Goal: Use online tool/utility: Utilize a website feature to perform a specific function

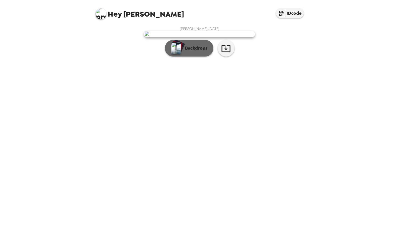
click at [185, 52] on p "Backdrops" at bounding box center [194, 48] width 25 height 7
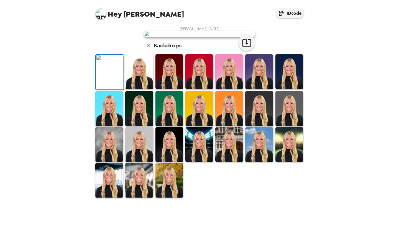
click at [228, 89] on img at bounding box center [229, 71] width 28 height 35
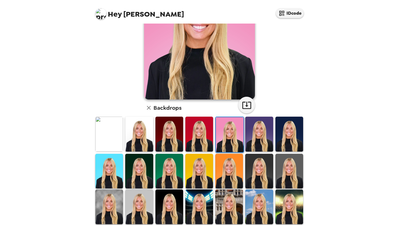
scroll to position [70, 0]
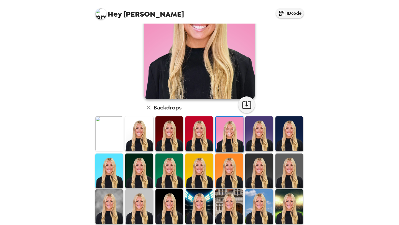
click at [287, 137] on img at bounding box center [290, 133] width 28 height 35
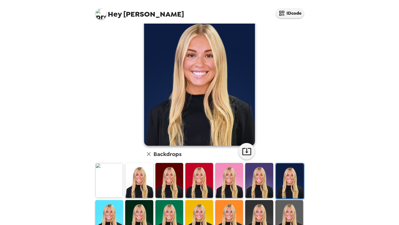
scroll to position [0, 0]
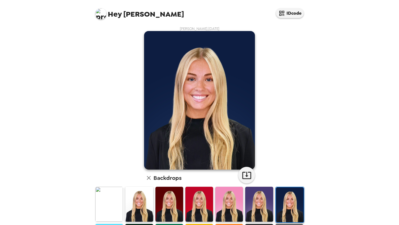
click at [135, 209] on img at bounding box center [139, 204] width 28 height 35
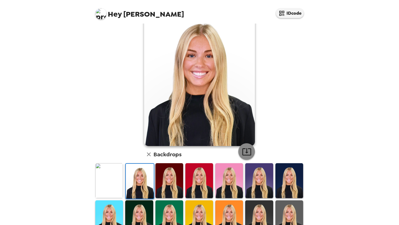
scroll to position [27, 0]
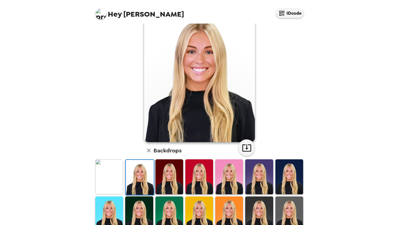
click at [169, 207] on img at bounding box center [170, 214] width 28 height 35
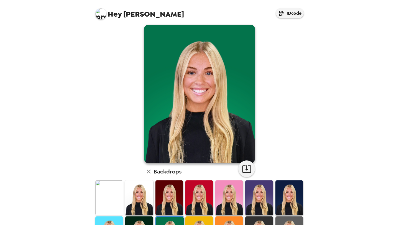
scroll to position [7, 0]
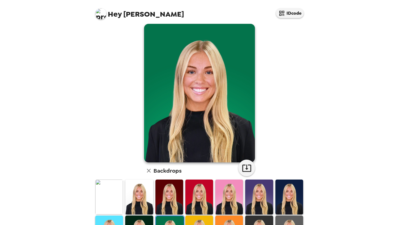
click at [227, 198] on img at bounding box center [229, 197] width 28 height 35
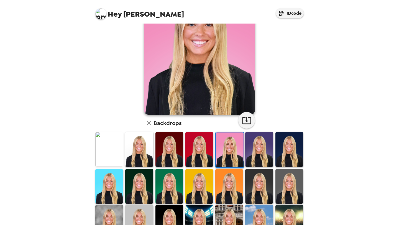
scroll to position [114, 0]
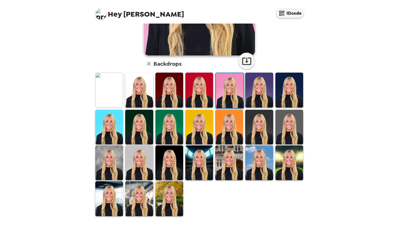
click at [290, 135] on img at bounding box center [290, 127] width 28 height 35
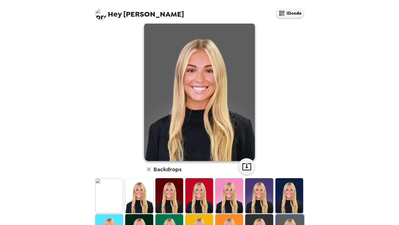
scroll to position [35, 0]
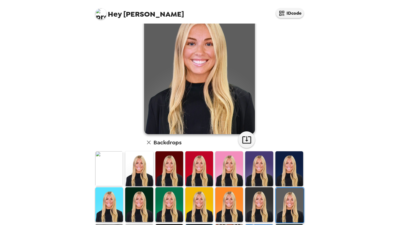
click at [262, 204] on img at bounding box center [259, 204] width 28 height 35
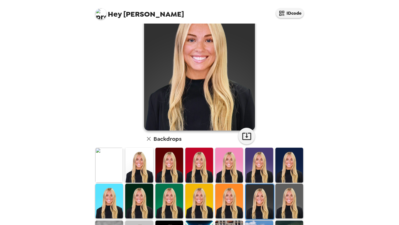
scroll to position [38, 0]
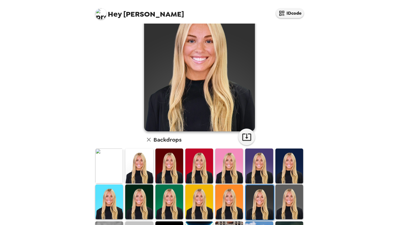
click at [238, 202] on img at bounding box center [229, 202] width 28 height 35
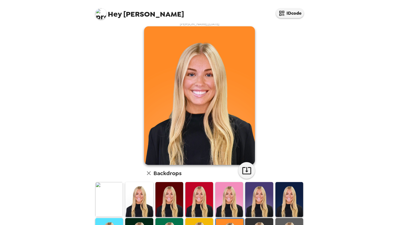
scroll to position [4, 0]
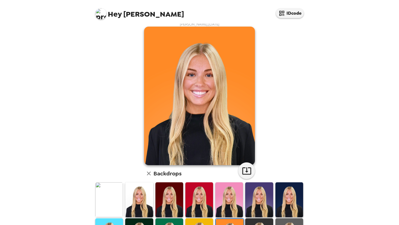
click at [137, 195] on img at bounding box center [139, 199] width 28 height 35
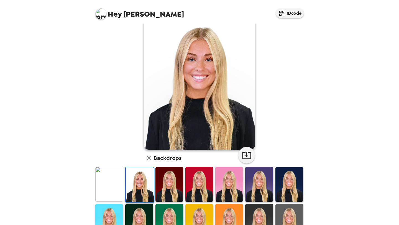
scroll to position [20, 0]
click at [171, 179] on img at bounding box center [170, 184] width 28 height 35
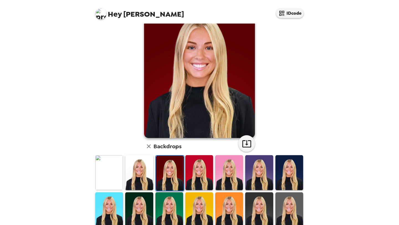
scroll to position [32, 0]
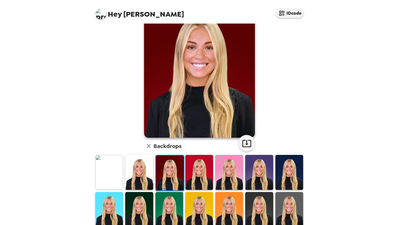
click at [294, 177] on img at bounding box center [290, 172] width 28 height 35
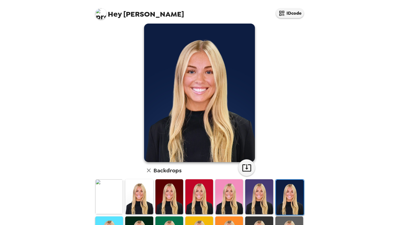
scroll to position [3, 0]
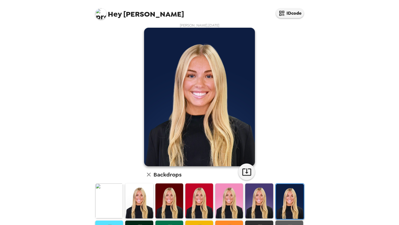
click at [142, 203] on img at bounding box center [139, 200] width 28 height 35
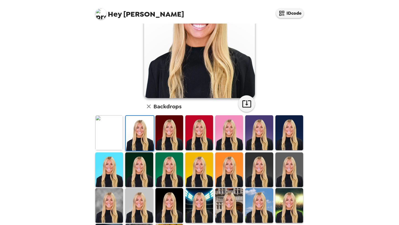
scroll to position [72, 0]
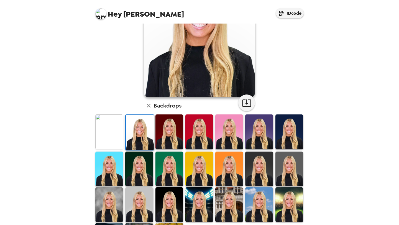
click at [119, 202] on img at bounding box center [109, 204] width 28 height 35
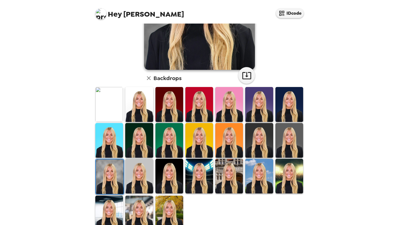
scroll to position [114, 0]
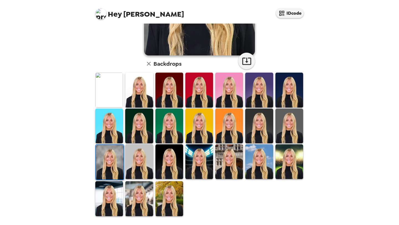
click at [166, 161] on img at bounding box center [170, 161] width 28 height 35
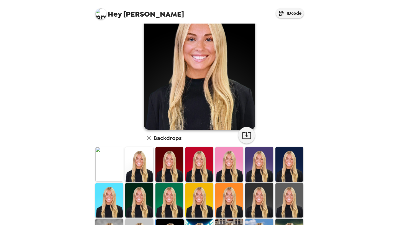
scroll to position [37, 0]
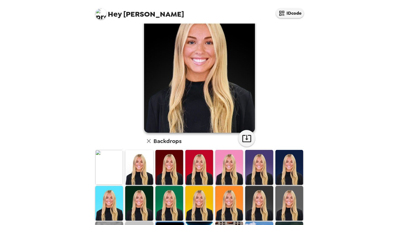
click at [99, 165] on img at bounding box center [109, 167] width 28 height 35
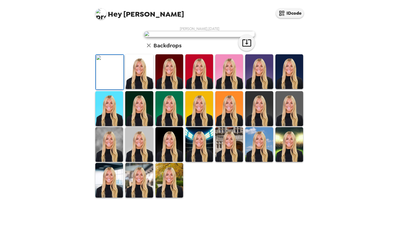
scroll to position [19, 0]
click at [226, 89] on img at bounding box center [229, 71] width 28 height 35
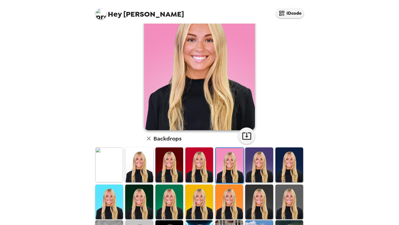
scroll to position [45, 0]
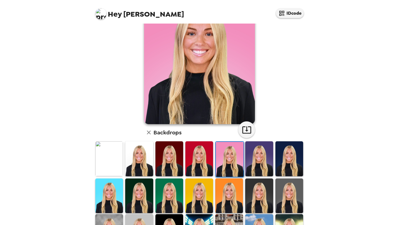
click at [157, 193] on img at bounding box center [170, 196] width 28 height 35
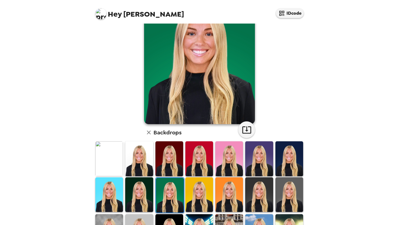
scroll to position [16, 0]
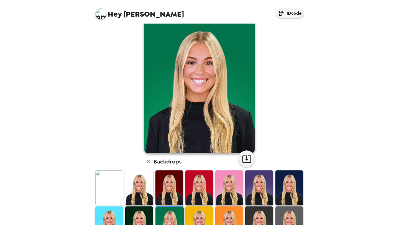
click at [140, 219] on img at bounding box center [139, 224] width 28 height 35
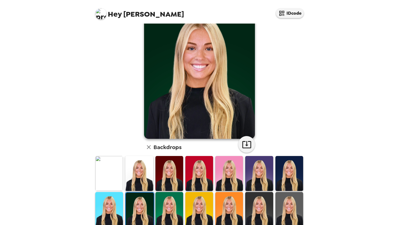
scroll to position [32, 0]
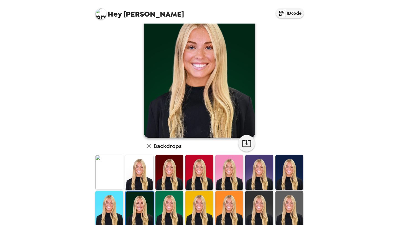
click at [297, 168] on img at bounding box center [290, 172] width 28 height 35
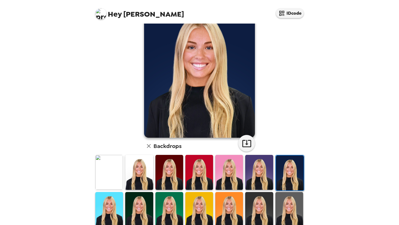
scroll to position [5, 0]
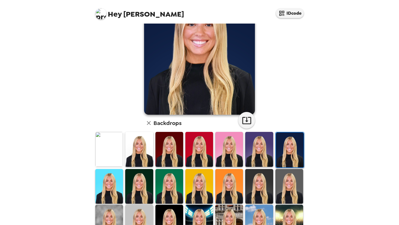
scroll to position [66, 0]
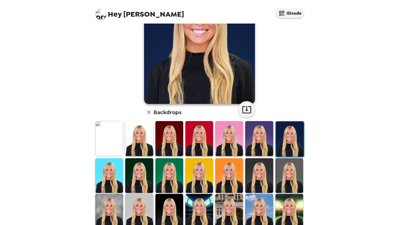
click at [103, 174] on img at bounding box center [109, 175] width 28 height 35
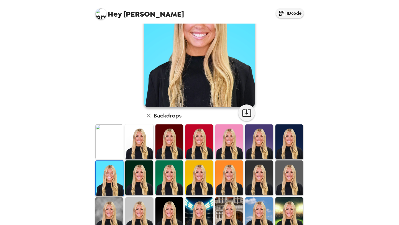
scroll to position [111, 0]
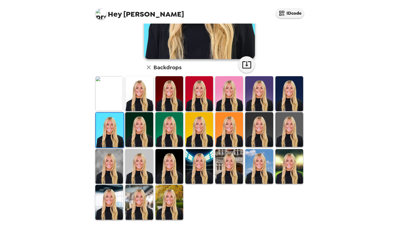
click at [137, 155] on img at bounding box center [139, 166] width 28 height 35
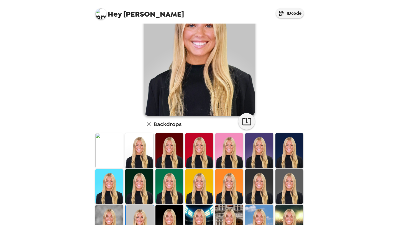
scroll to position [53, 0]
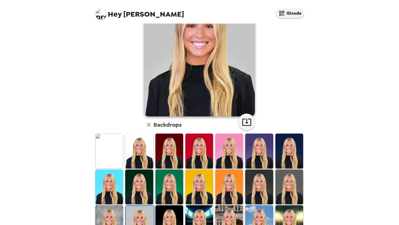
click at [160, 140] on img at bounding box center [170, 151] width 28 height 35
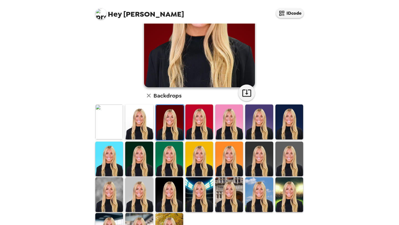
scroll to position [82, 0]
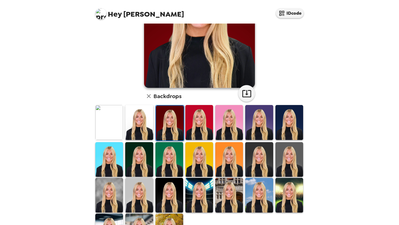
click at [262, 120] on img at bounding box center [259, 122] width 28 height 35
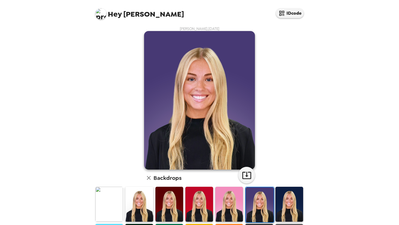
scroll to position [9, 0]
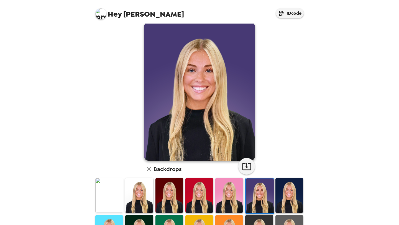
click at [227, 191] on img at bounding box center [229, 195] width 28 height 35
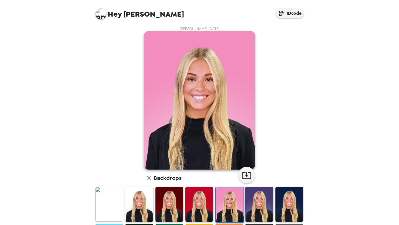
scroll to position [29, 0]
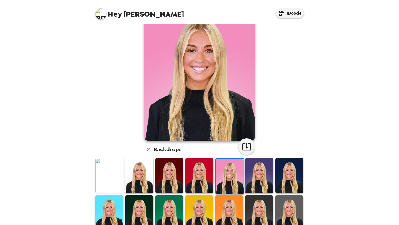
click at [255, 182] on img at bounding box center [259, 175] width 28 height 35
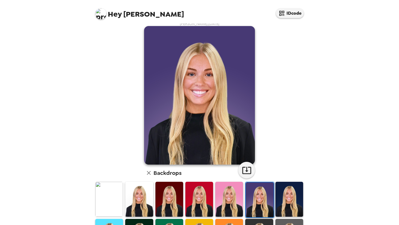
scroll to position [0, 0]
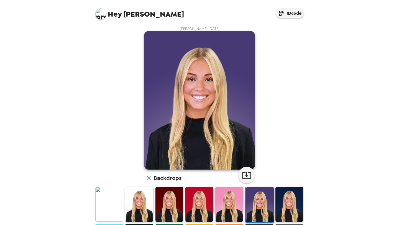
click at [226, 207] on img at bounding box center [229, 204] width 28 height 35
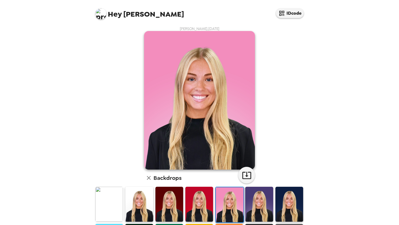
click at [256, 207] on img at bounding box center [259, 204] width 28 height 35
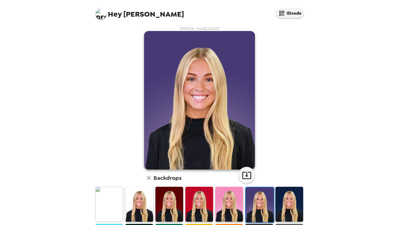
click at [228, 209] on img at bounding box center [229, 204] width 28 height 35
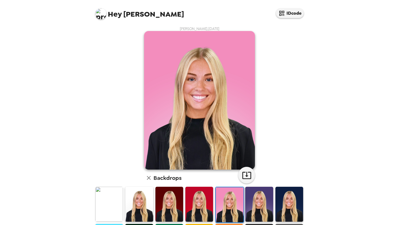
click at [261, 206] on img at bounding box center [259, 204] width 28 height 35
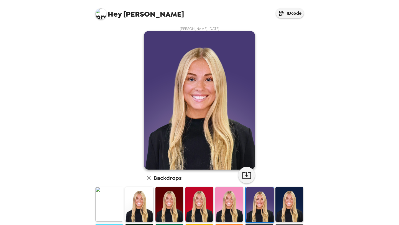
click at [237, 206] on img at bounding box center [229, 204] width 28 height 35
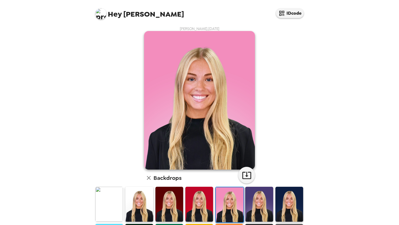
click at [258, 206] on img at bounding box center [259, 204] width 28 height 35
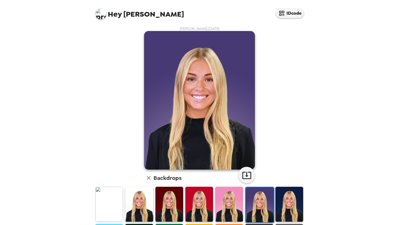
click at [234, 211] on img at bounding box center [229, 204] width 28 height 35
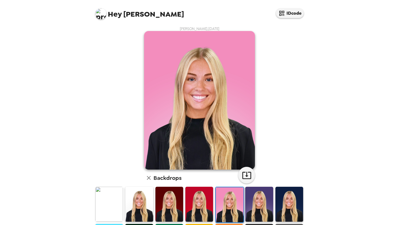
click at [258, 212] on img at bounding box center [259, 204] width 28 height 35
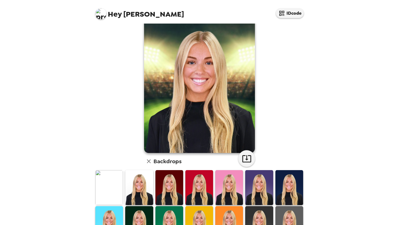
scroll to position [21, 0]
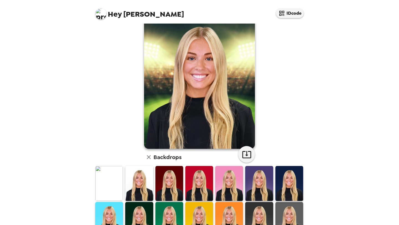
click at [93, 186] on div "[PERSON_NAME] , [DATE] Backdrops" at bounding box center [199, 158] width 216 height 305
click at [99, 184] on img at bounding box center [109, 183] width 28 height 35
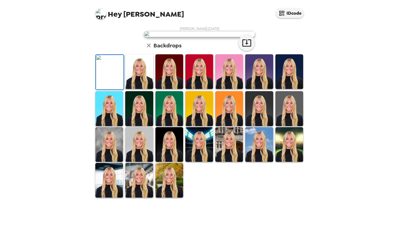
scroll to position [114, 0]
click at [292, 126] on img at bounding box center [290, 108] width 28 height 35
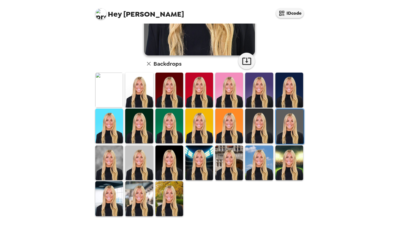
click at [295, 195] on div at bounding box center [200, 144] width 213 height 144
click at [295, 177] on img at bounding box center [290, 163] width 28 height 35
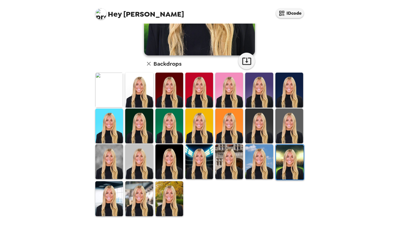
click at [295, 177] on img at bounding box center [290, 162] width 28 height 35
click at [287, 131] on img at bounding box center [290, 126] width 28 height 35
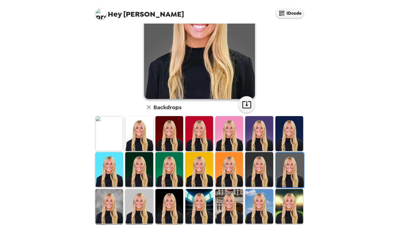
scroll to position [70, 0]
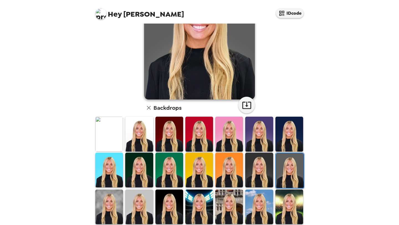
click at [138, 205] on img at bounding box center [139, 207] width 28 height 35
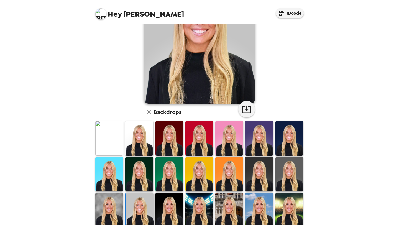
scroll to position [70, 0]
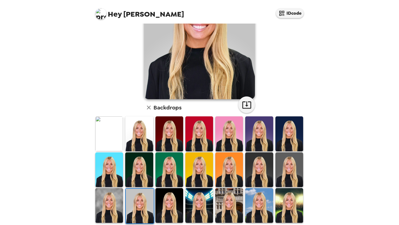
click at [293, 171] on img at bounding box center [290, 169] width 28 height 35
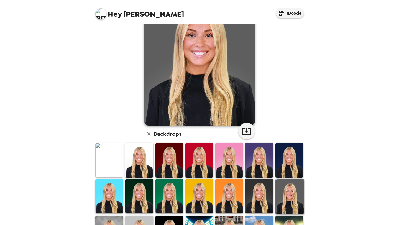
scroll to position [41, 0]
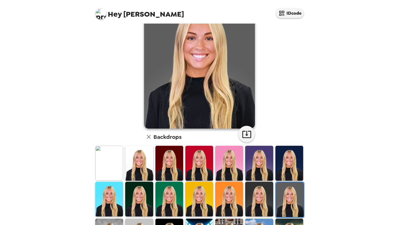
click at [259, 205] on img at bounding box center [259, 199] width 28 height 35
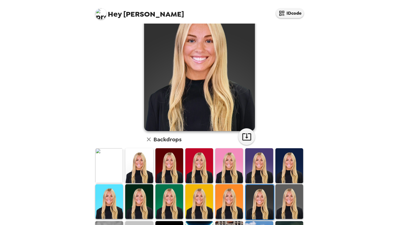
scroll to position [39, 0]
click at [295, 205] on img at bounding box center [290, 201] width 28 height 35
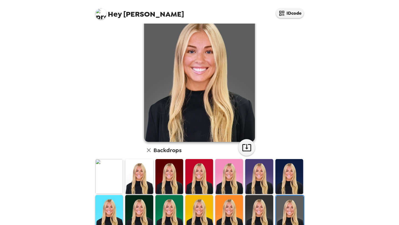
scroll to position [22, 0]
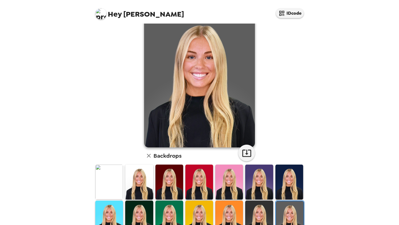
click at [267, 210] on img at bounding box center [259, 218] width 28 height 35
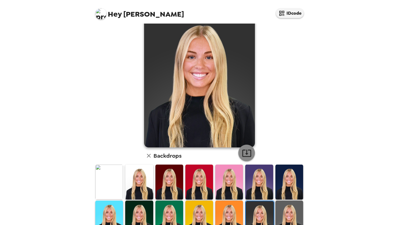
click at [246, 156] on icon "button" at bounding box center [246, 153] width 9 height 7
